Goal: Book appointment/travel/reservation

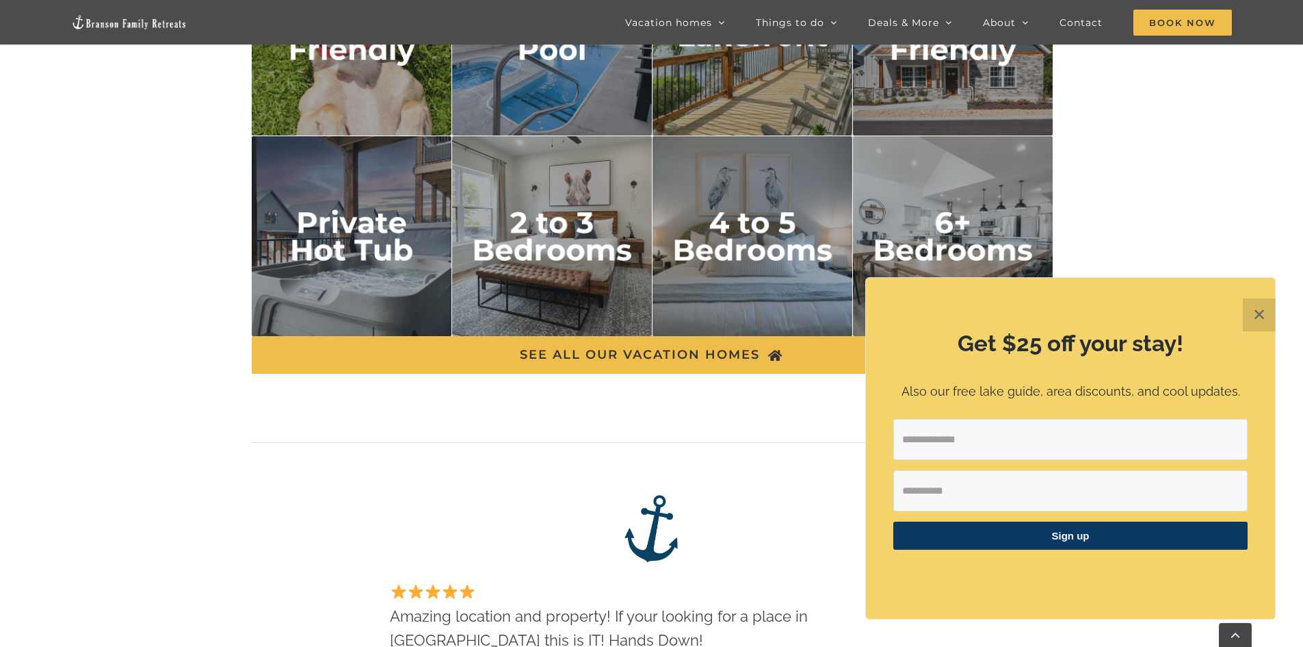
scroll to position [2532, 0]
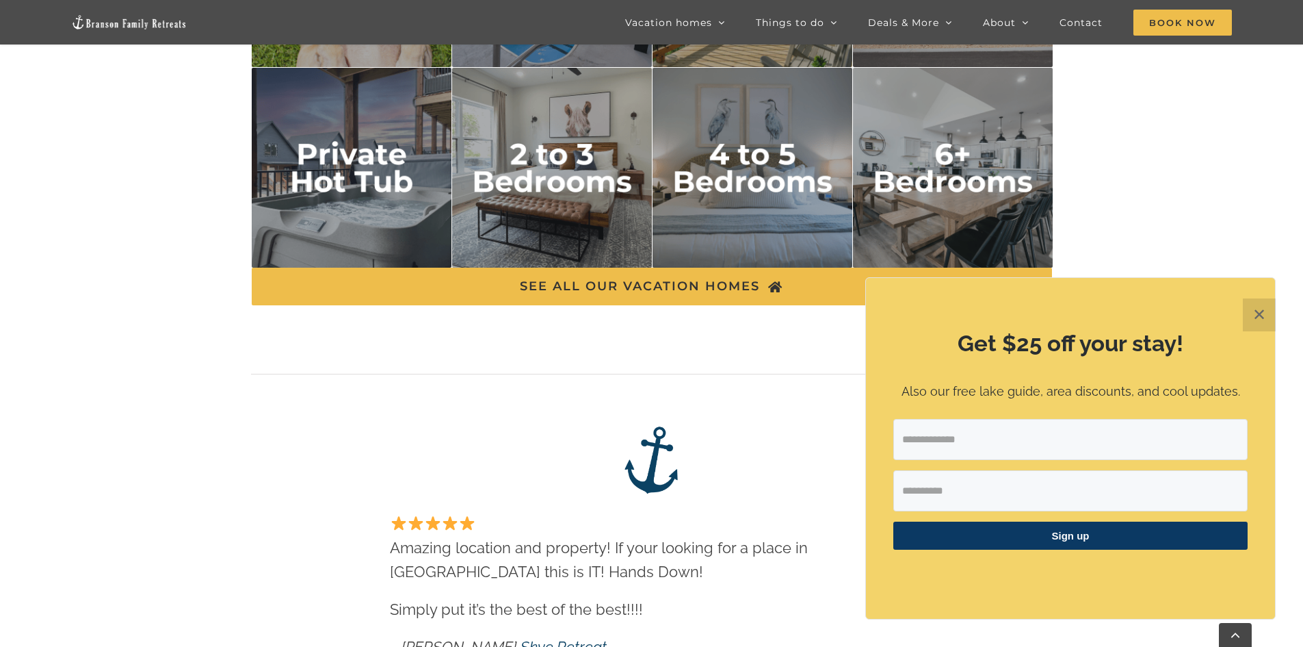
click at [558, 164] on img "2 to 3 bedrooms" at bounding box center [552, 168] width 200 height 200
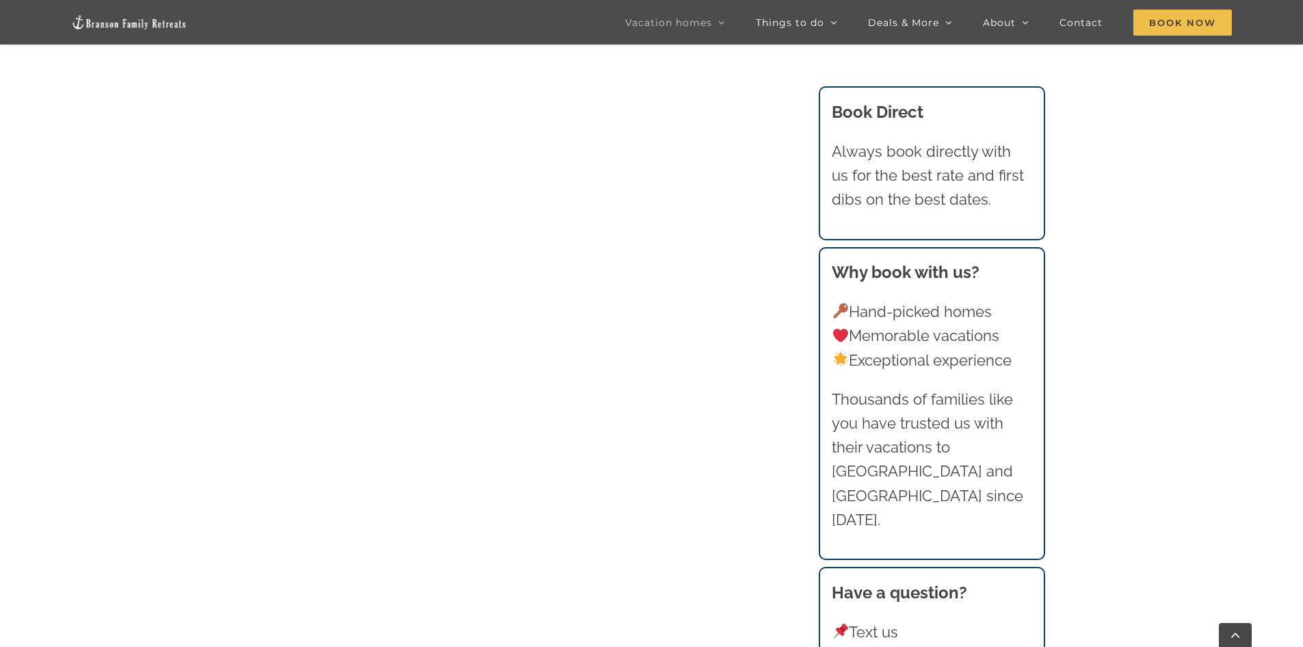
scroll to position [1163, 0]
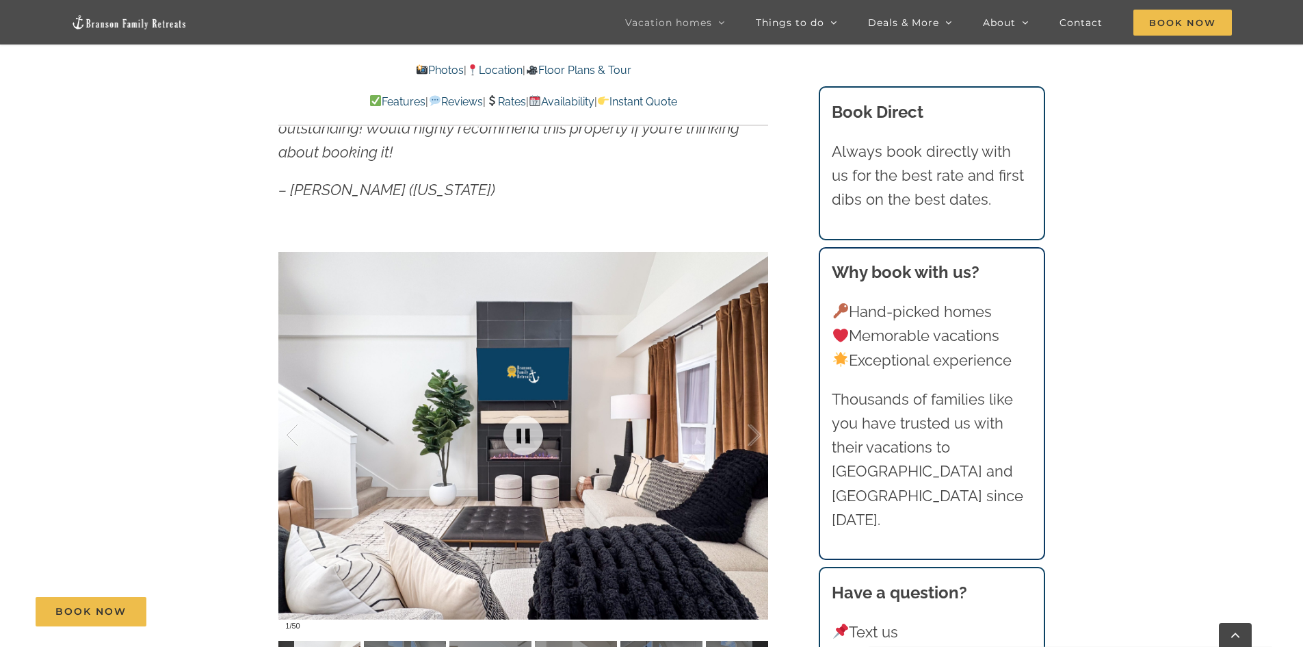
scroll to position [1163, 0]
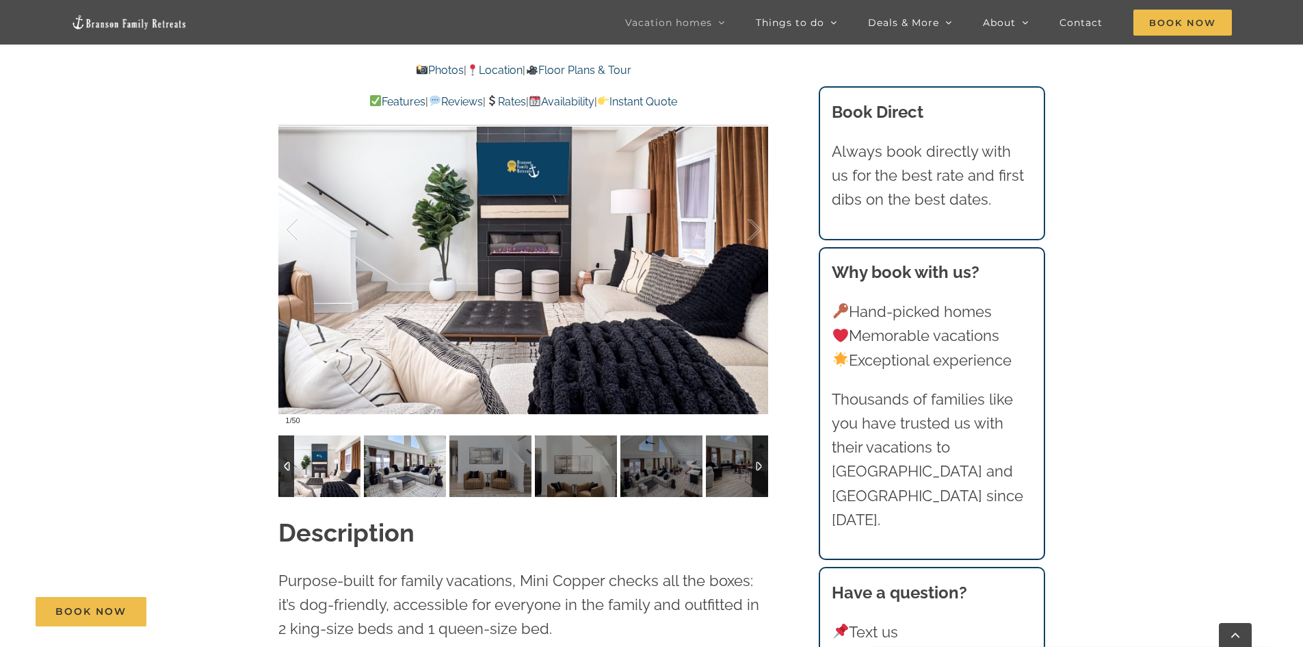
click at [417, 476] on img at bounding box center [405, 466] width 82 height 62
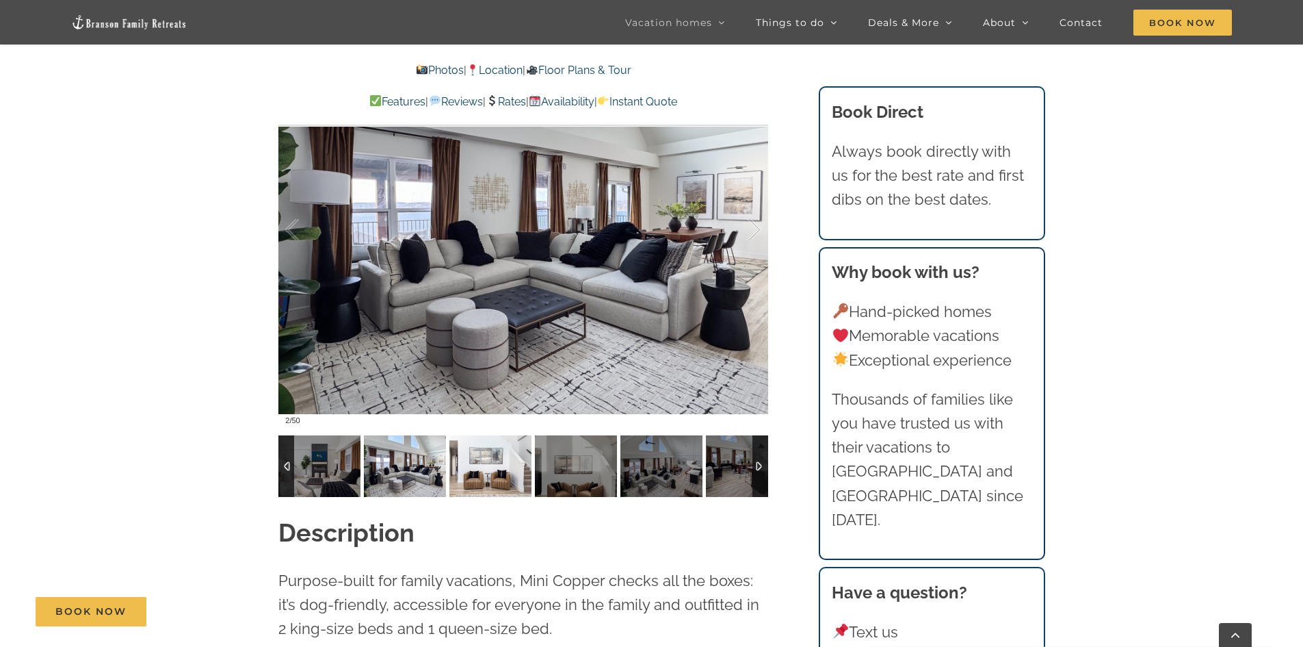
click at [480, 467] on img at bounding box center [491, 466] width 82 height 62
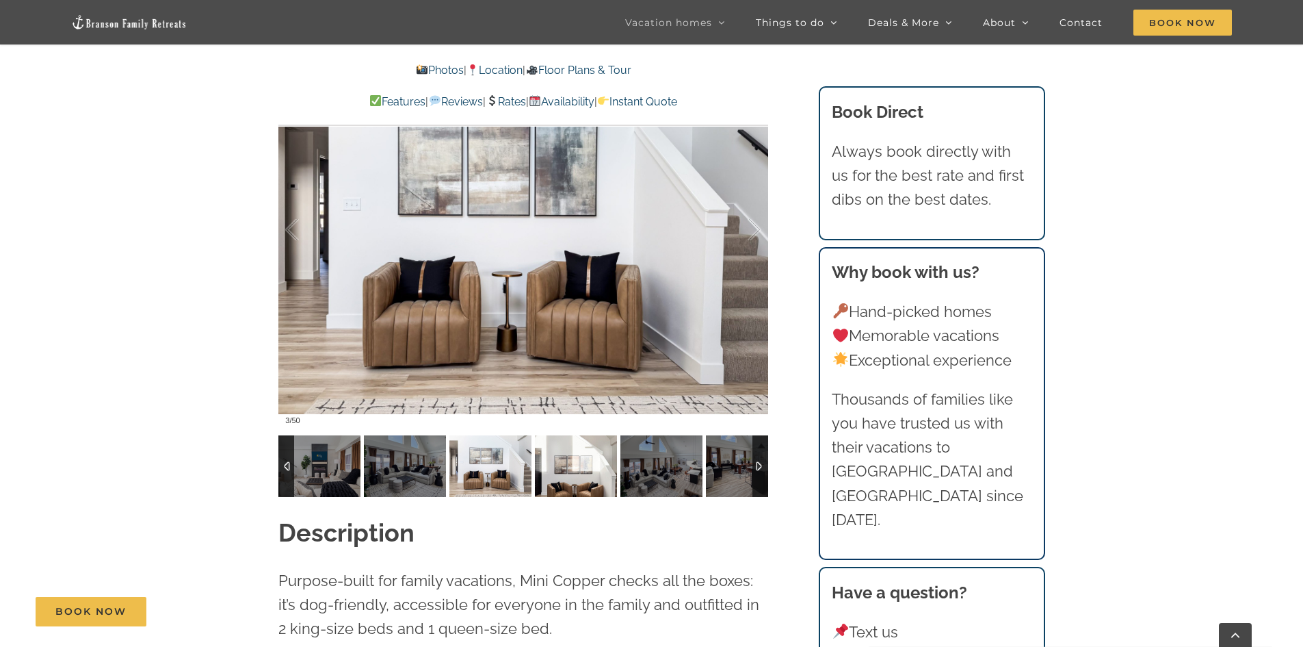
click at [538, 474] on img at bounding box center [576, 466] width 82 height 62
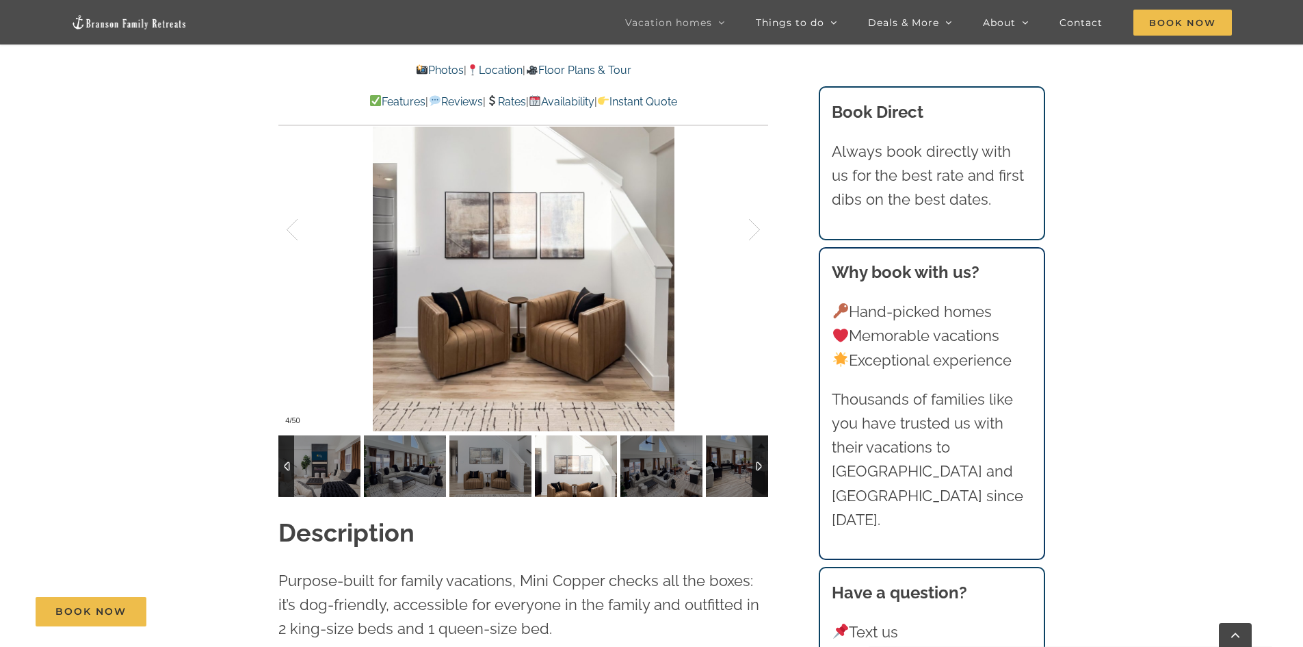
click at [586, 474] on img at bounding box center [576, 466] width 82 height 62
click at [640, 467] on img at bounding box center [662, 466] width 82 height 62
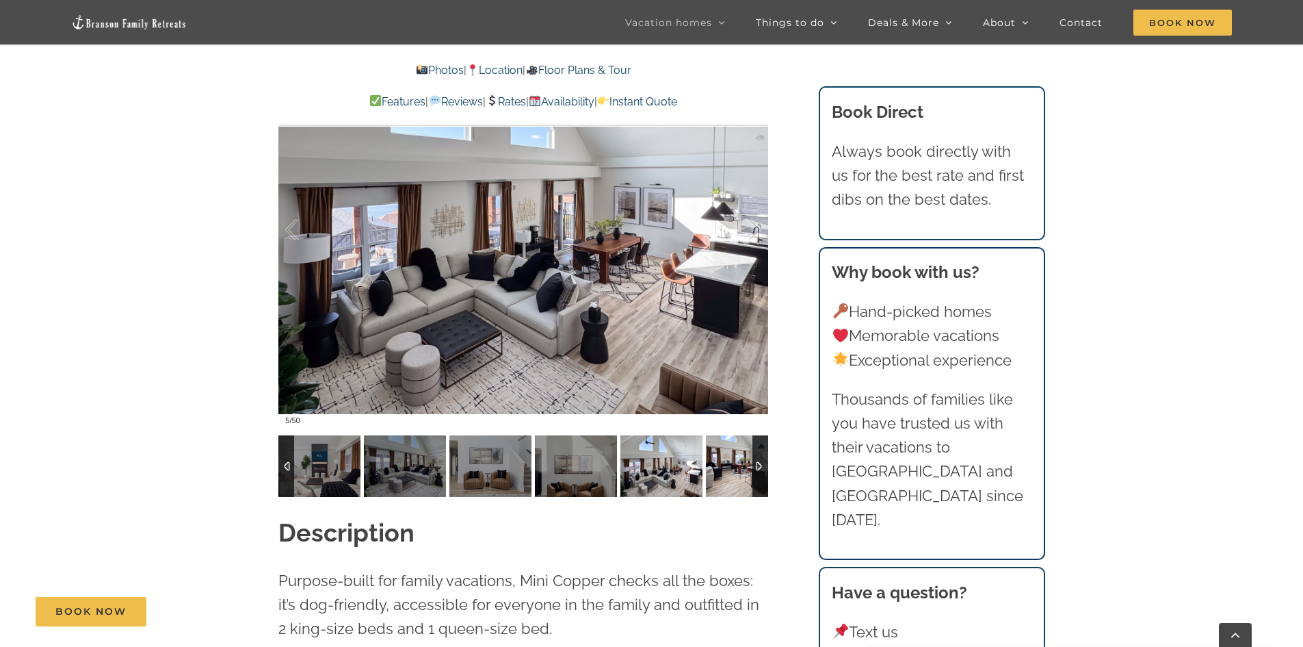
click at [725, 467] on img at bounding box center [747, 466] width 82 height 62
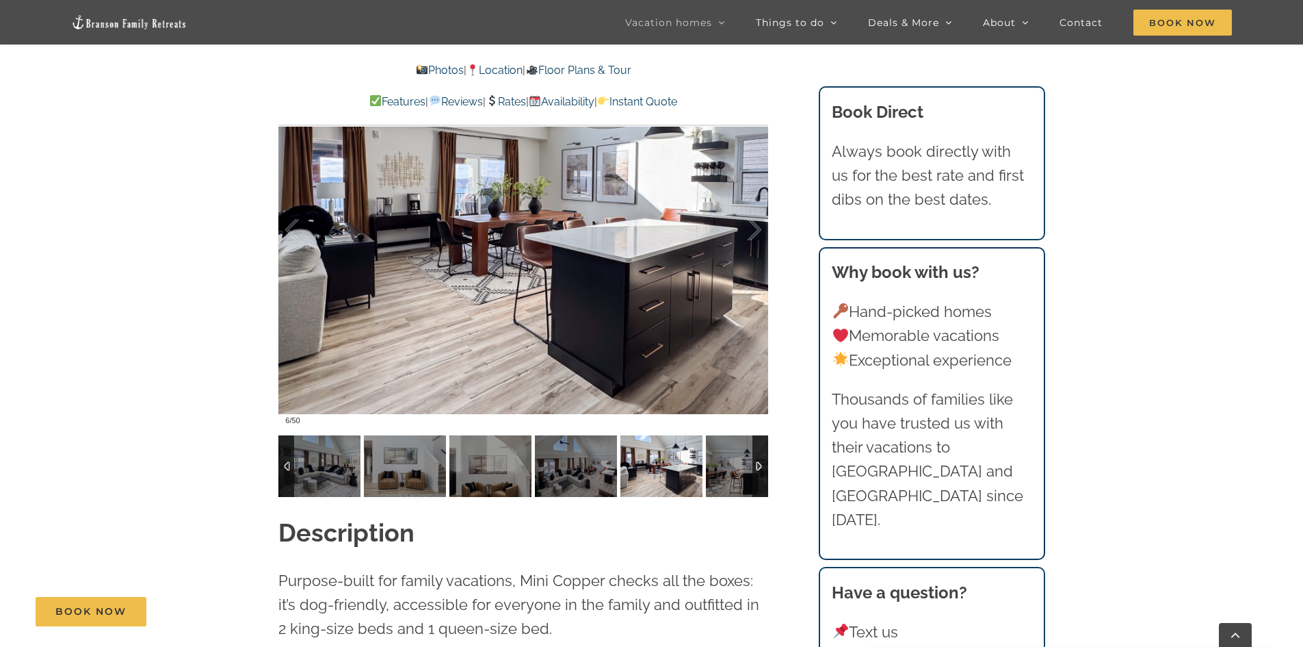
click at [760, 459] on div at bounding box center [761, 466] width 16 height 62
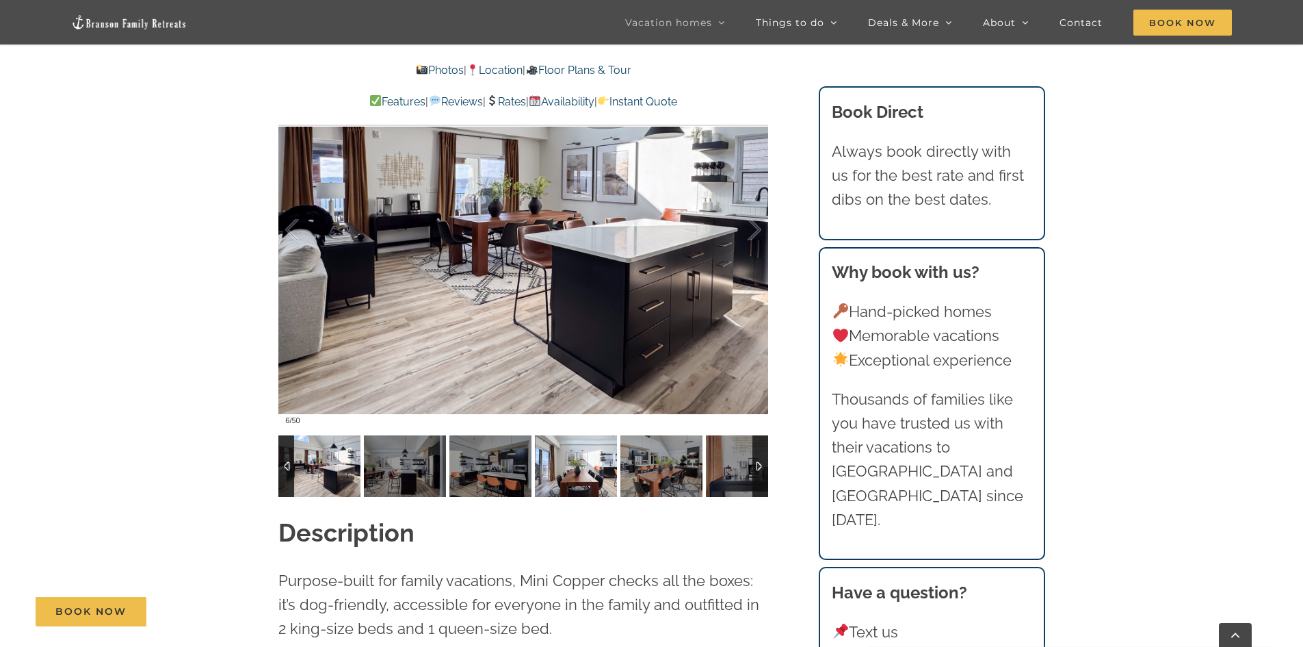
click at [567, 460] on img at bounding box center [576, 466] width 82 height 62
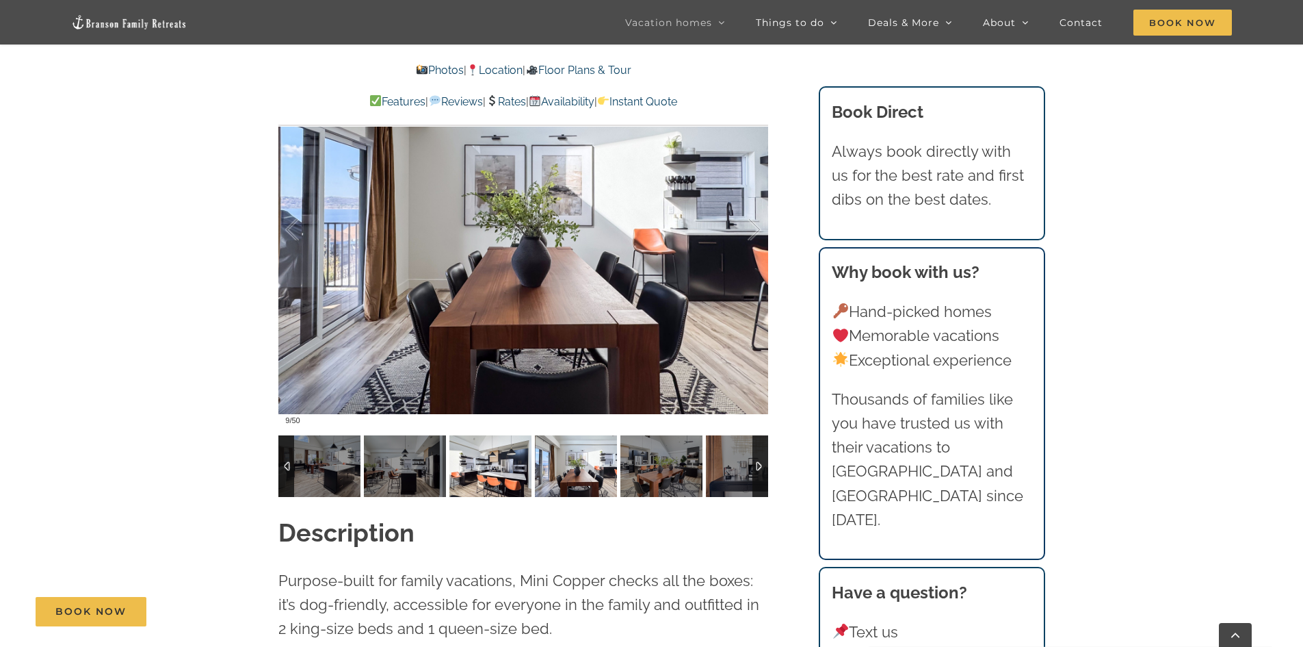
click at [499, 456] on img at bounding box center [491, 466] width 82 height 62
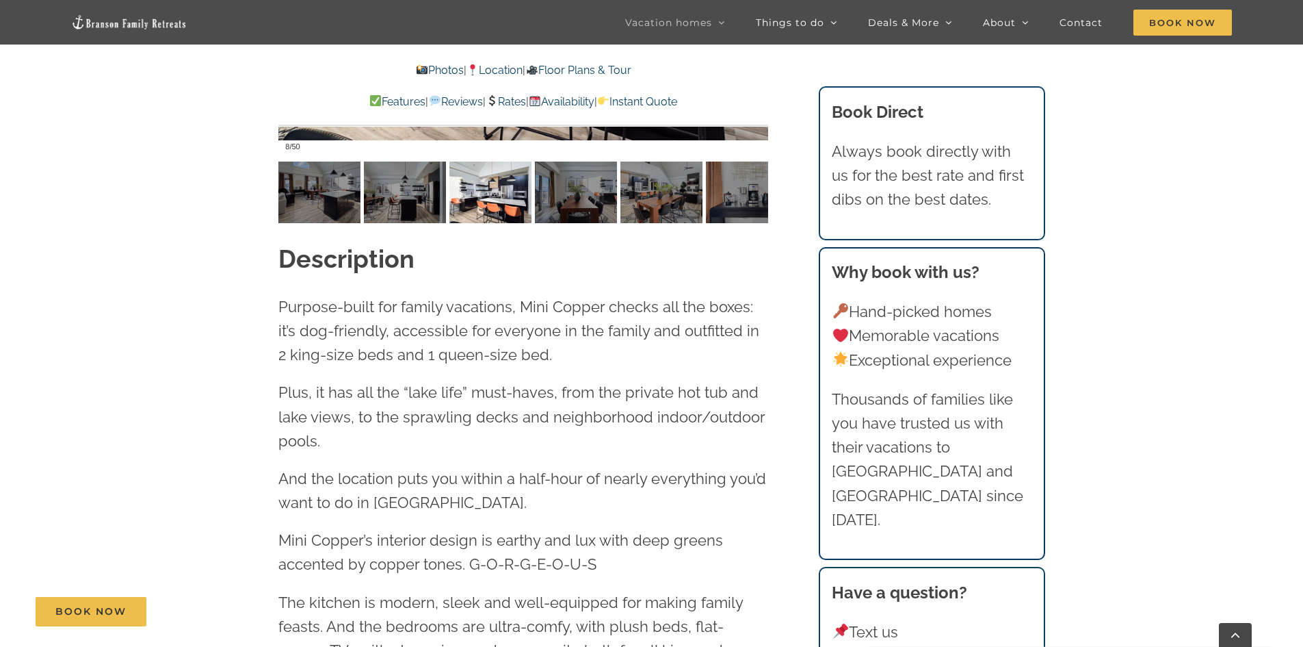
scroll to position [1505, 0]
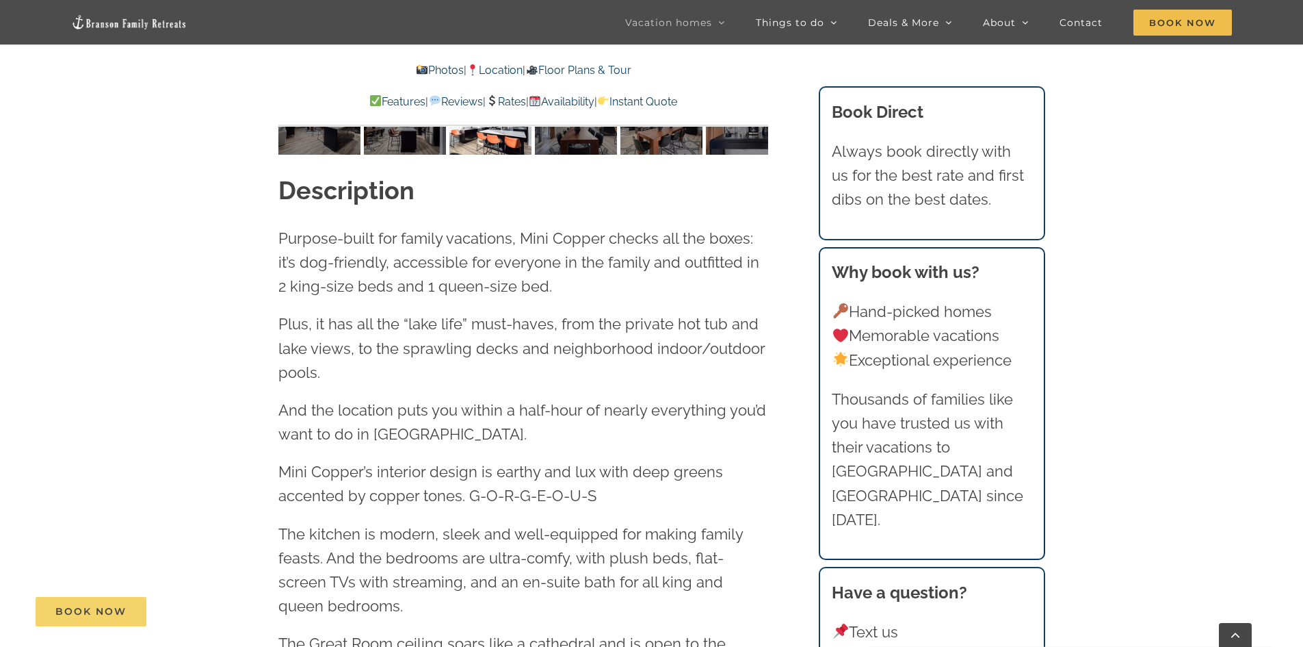
click at [118, 610] on span "Book Now" at bounding box center [90, 612] width 71 height 12
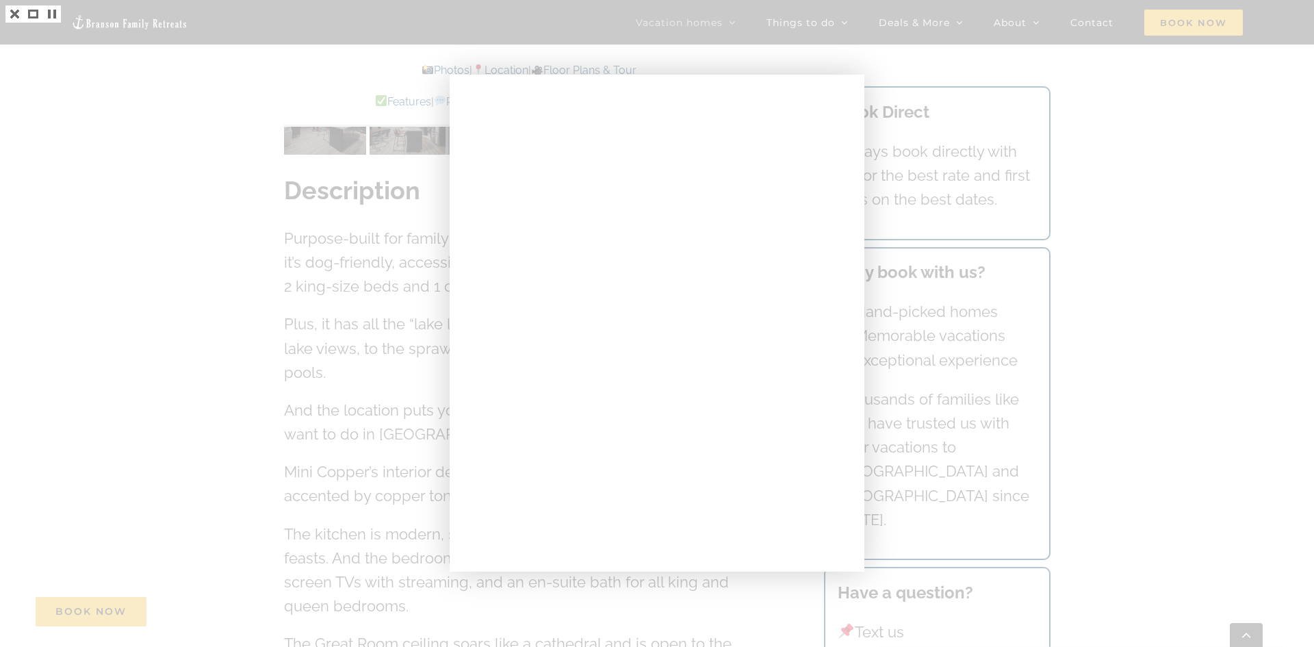
click at [236, 296] on div at bounding box center [657, 323] width 1314 height 647
